Goal: Task Accomplishment & Management: Complete application form

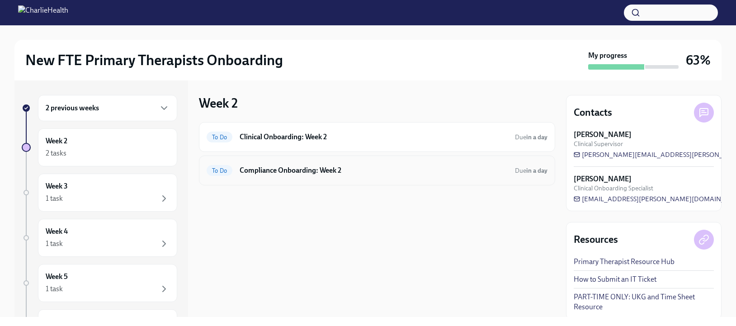
click at [309, 172] on h6 "Compliance Onboarding: Week 2" at bounding box center [374, 170] width 268 height 10
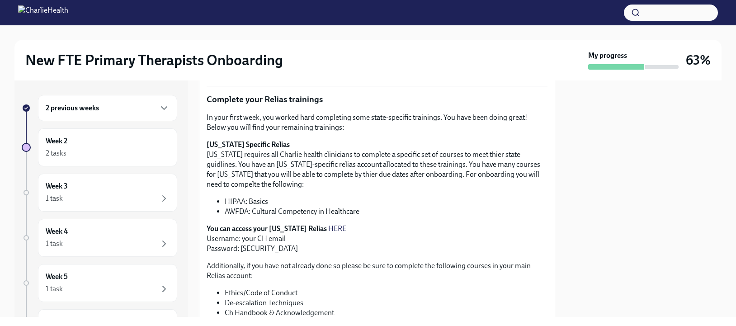
scroll to position [323, 0]
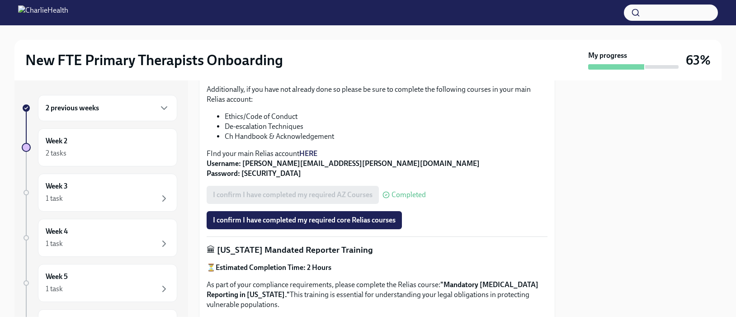
click at [311, 148] on div "In your first week, you worked hard completing some state-specific trainings. Y…" at bounding box center [377, 57] width 341 height 242
click at [311, 151] on strong "HERE" at bounding box center [308, 153] width 18 height 9
click at [321, 224] on span "I confirm I have completed my required core Relias courses" at bounding box center [304, 220] width 183 height 9
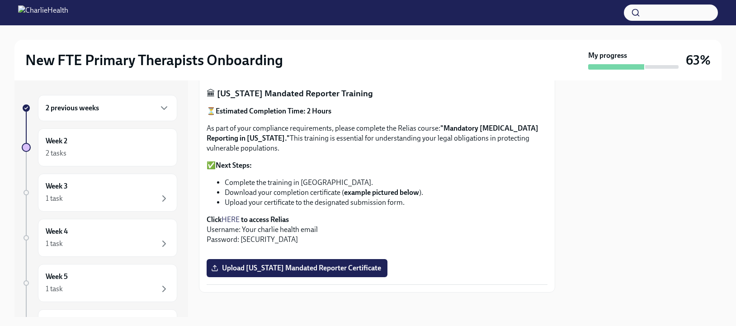
scroll to position [478, 0]
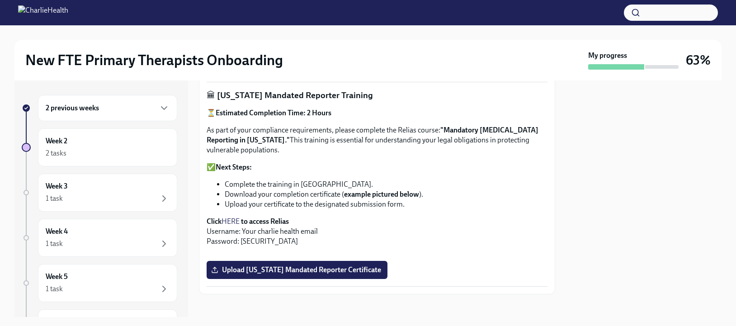
click at [234, 221] on link "HERE" at bounding box center [231, 221] width 18 height 9
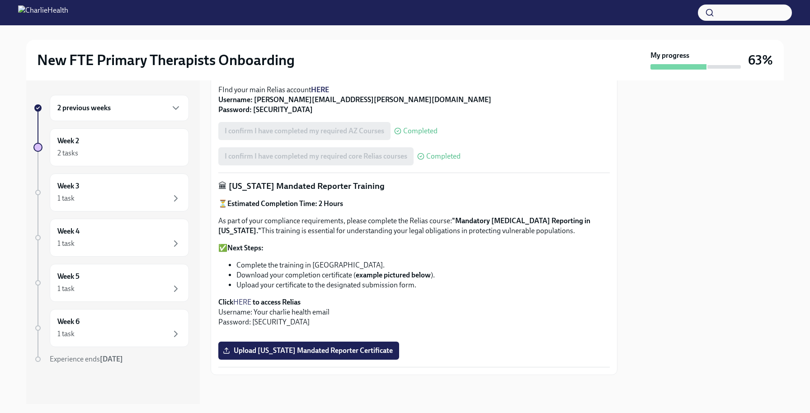
scroll to position [595, 0]
click at [345, 326] on span "Upload [US_STATE] Mandated Reporter Certificate" at bounding box center [309, 350] width 168 height 9
click at [0, 0] on input "Upload [US_STATE] Mandated Reporter Certificate" at bounding box center [0, 0] width 0 height 0
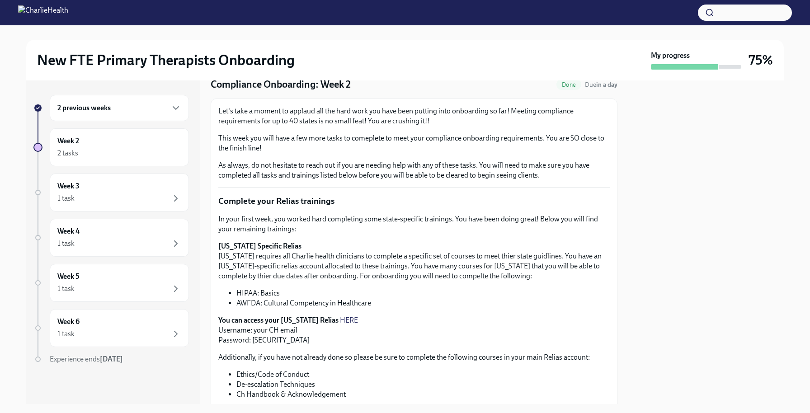
scroll to position [0, 0]
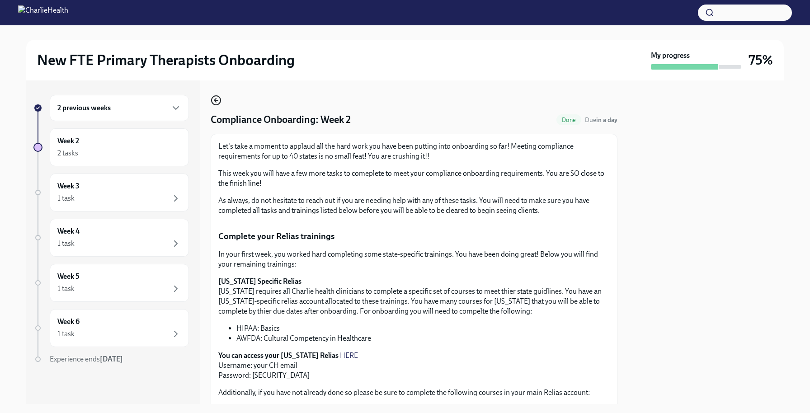
click at [214, 99] on icon "button" at bounding box center [216, 100] width 11 height 11
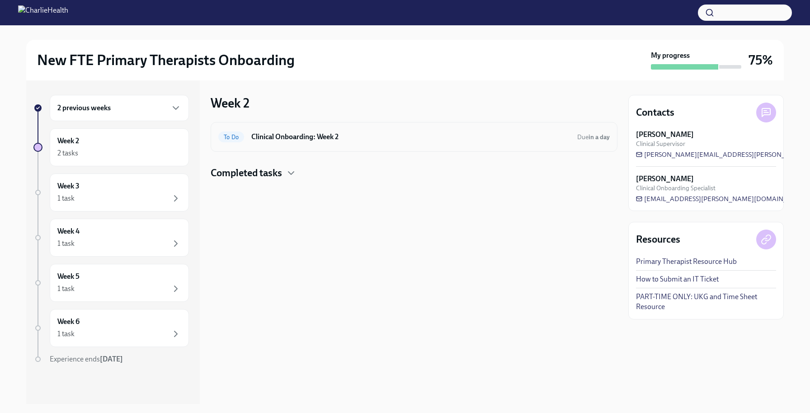
click at [288, 142] on div "To Do Clinical Onboarding: Week 2 Due in a day" at bounding box center [414, 137] width 392 height 14
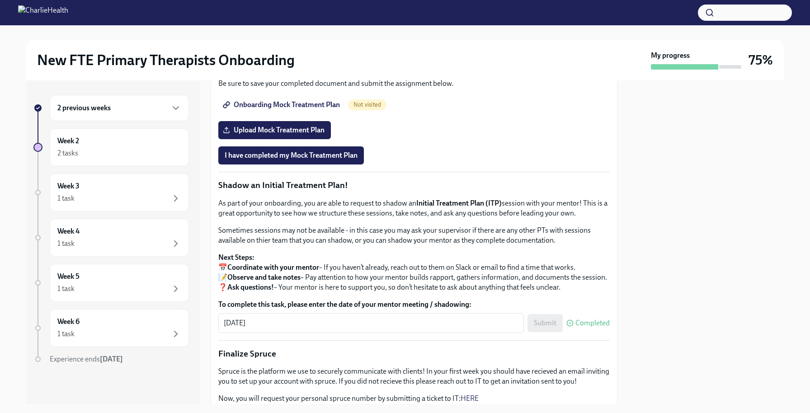
scroll to position [654, 0]
click at [305, 110] on span "Onboarding Mock Treatment Plan" at bounding box center [282, 105] width 115 height 9
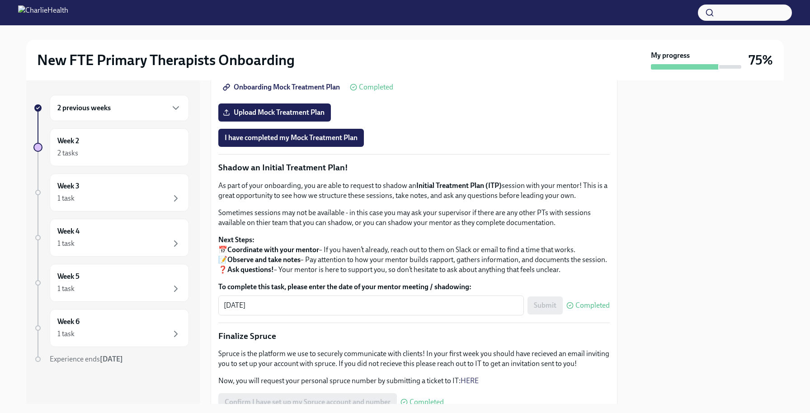
scroll to position [673, 0]
